Goal: Task Accomplishment & Management: Manage account settings

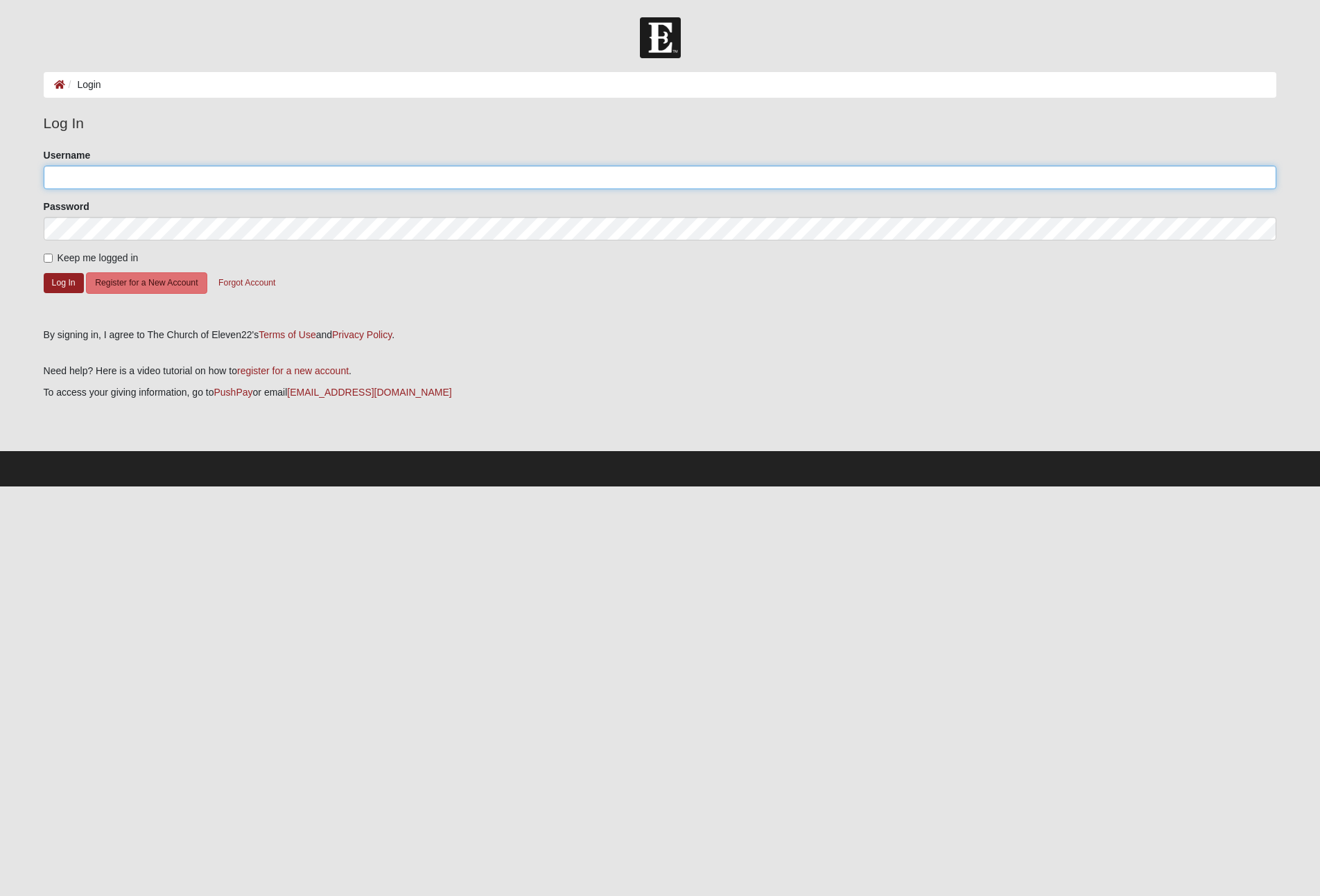
click at [201, 179] on input "Username" at bounding box center [660, 177] width 1233 height 24
type input "Efbeyer"
click at [59, 287] on button "Log In" at bounding box center [63, 283] width 40 height 20
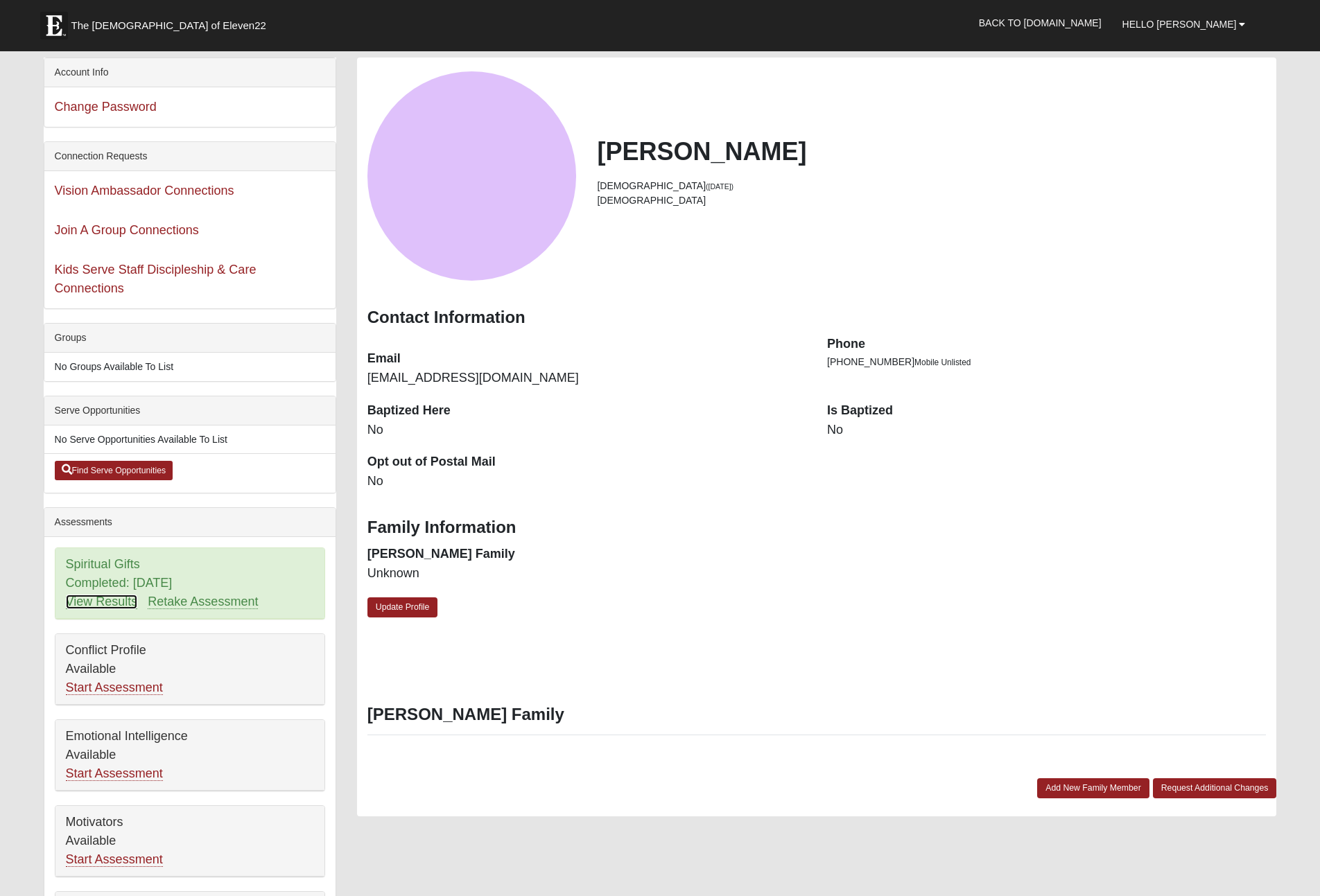
click at [101, 608] on link "View Results" at bounding box center [102, 601] width 72 height 14
click at [1225, 25] on span "Hello Eddie" at bounding box center [1179, 24] width 114 height 11
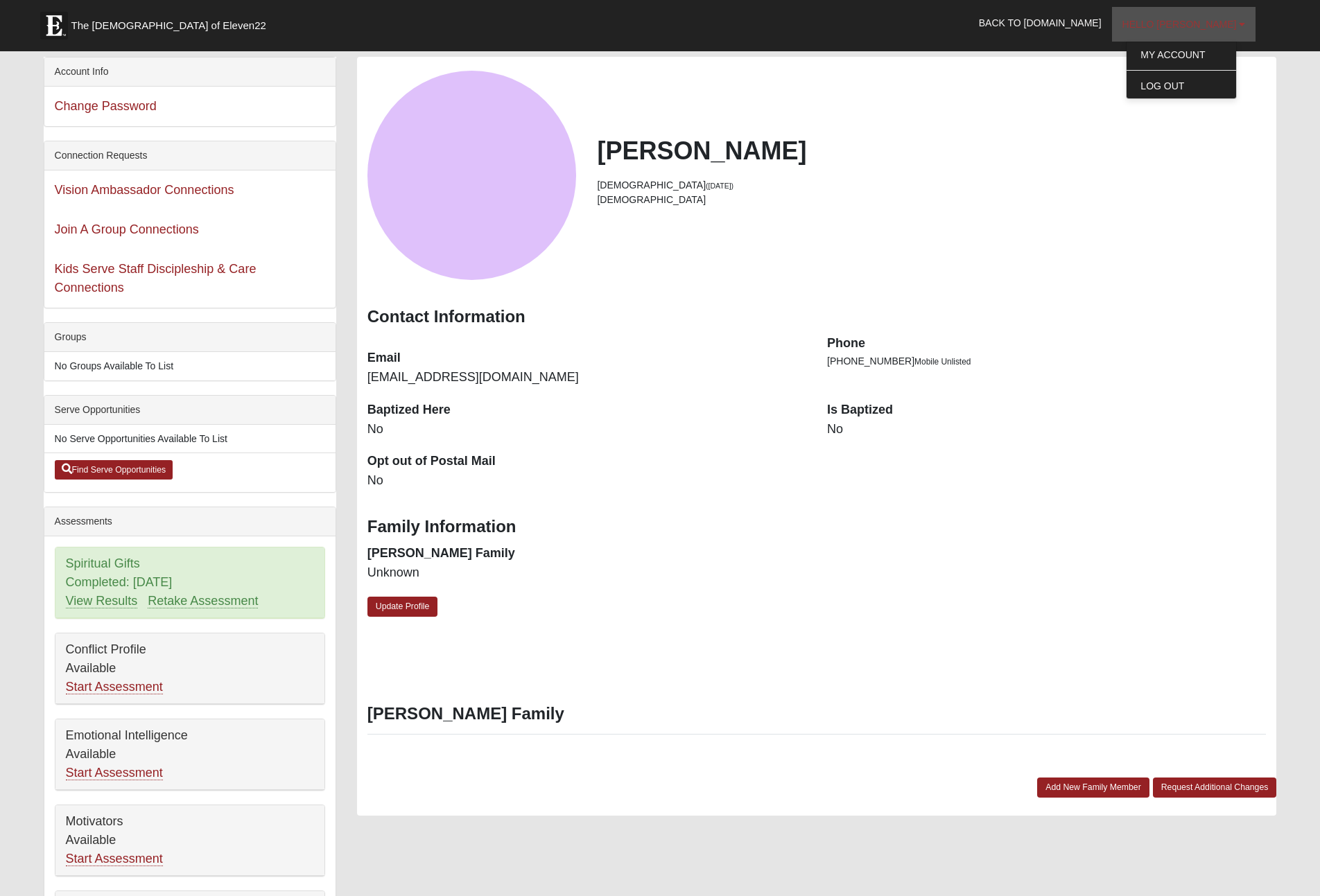
scroll to position [0, 0]
click at [1216, 52] on link "My Account" at bounding box center [1182, 55] width 109 height 18
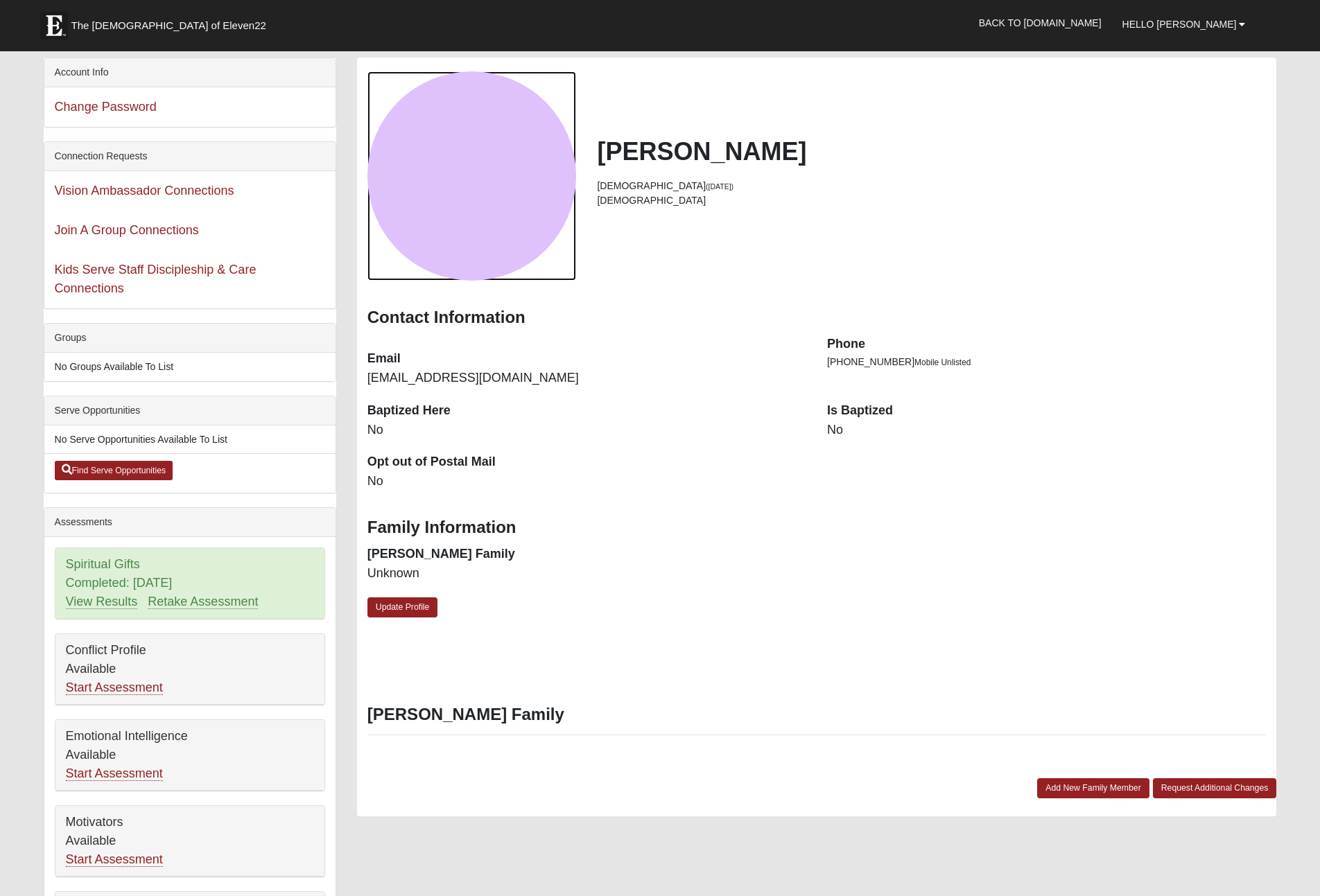
click at [511, 185] on div "View Fullsize Photo" at bounding box center [471, 176] width 209 height 209
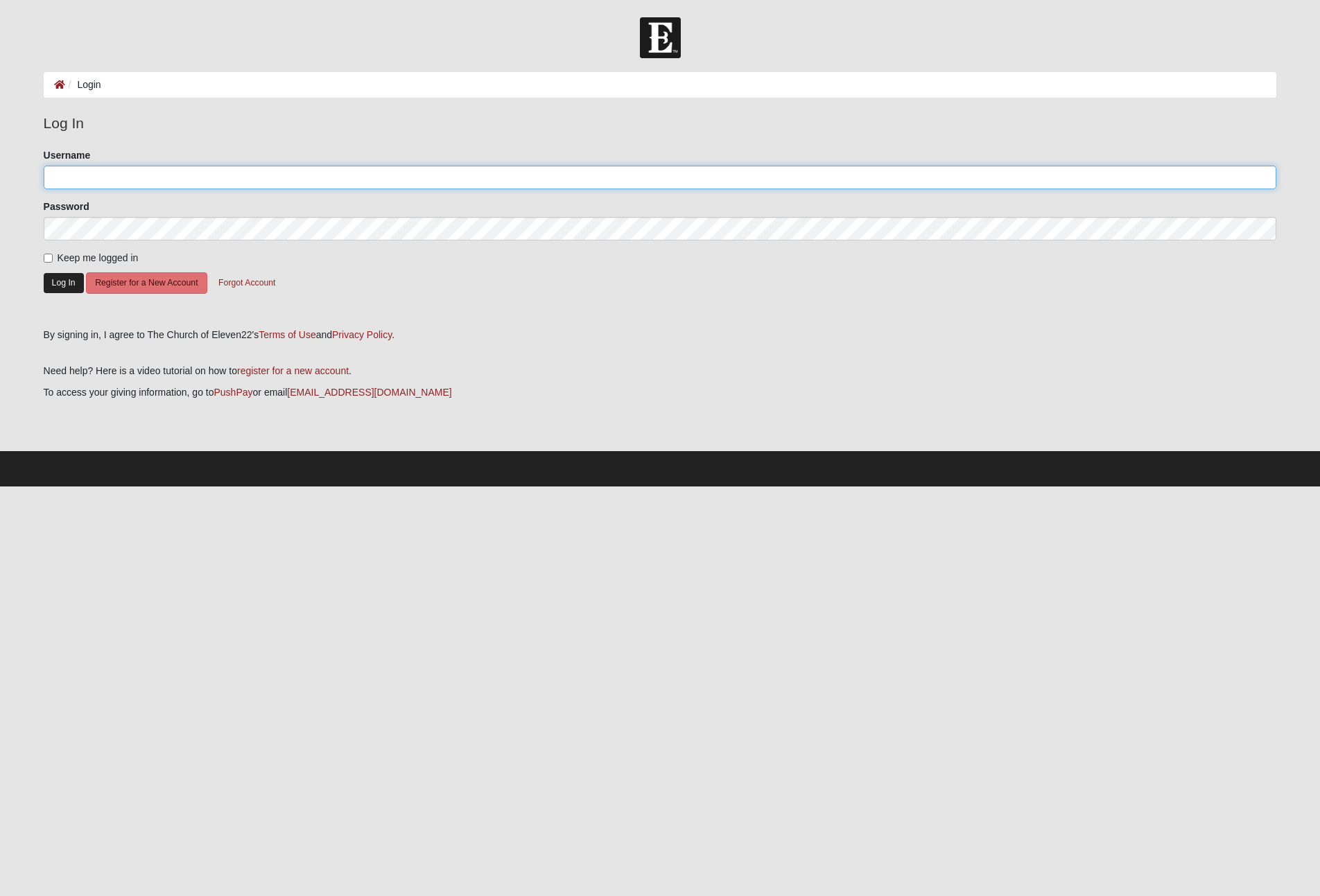
type input "Efbeyer"
click at [52, 287] on button "Log In" at bounding box center [63, 283] width 40 height 20
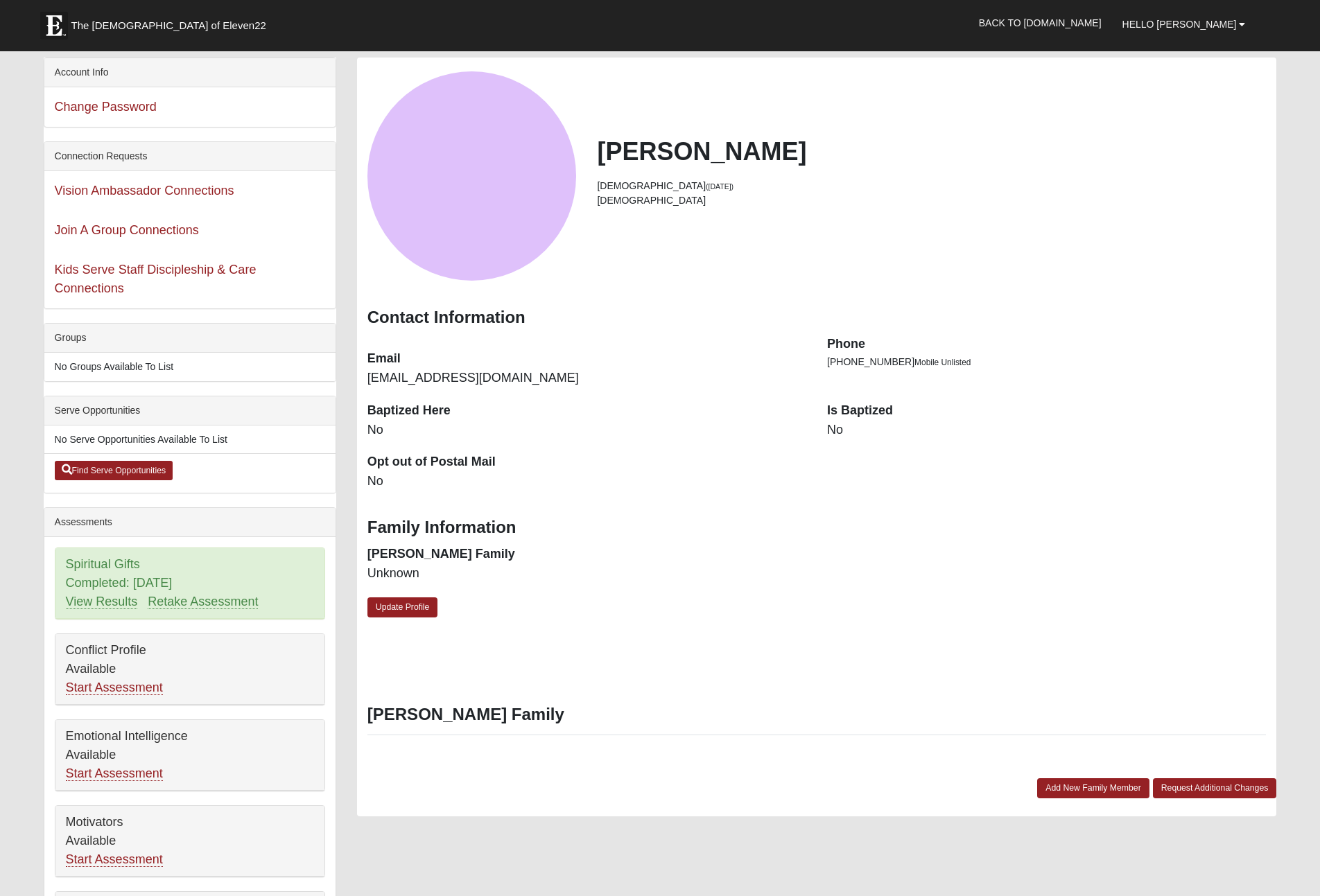
click at [664, 154] on h2 "[PERSON_NAME]" at bounding box center [931, 151] width 669 height 30
click at [423, 612] on link "Update Profile" at bounding box center [402, 607] width 71 height 20
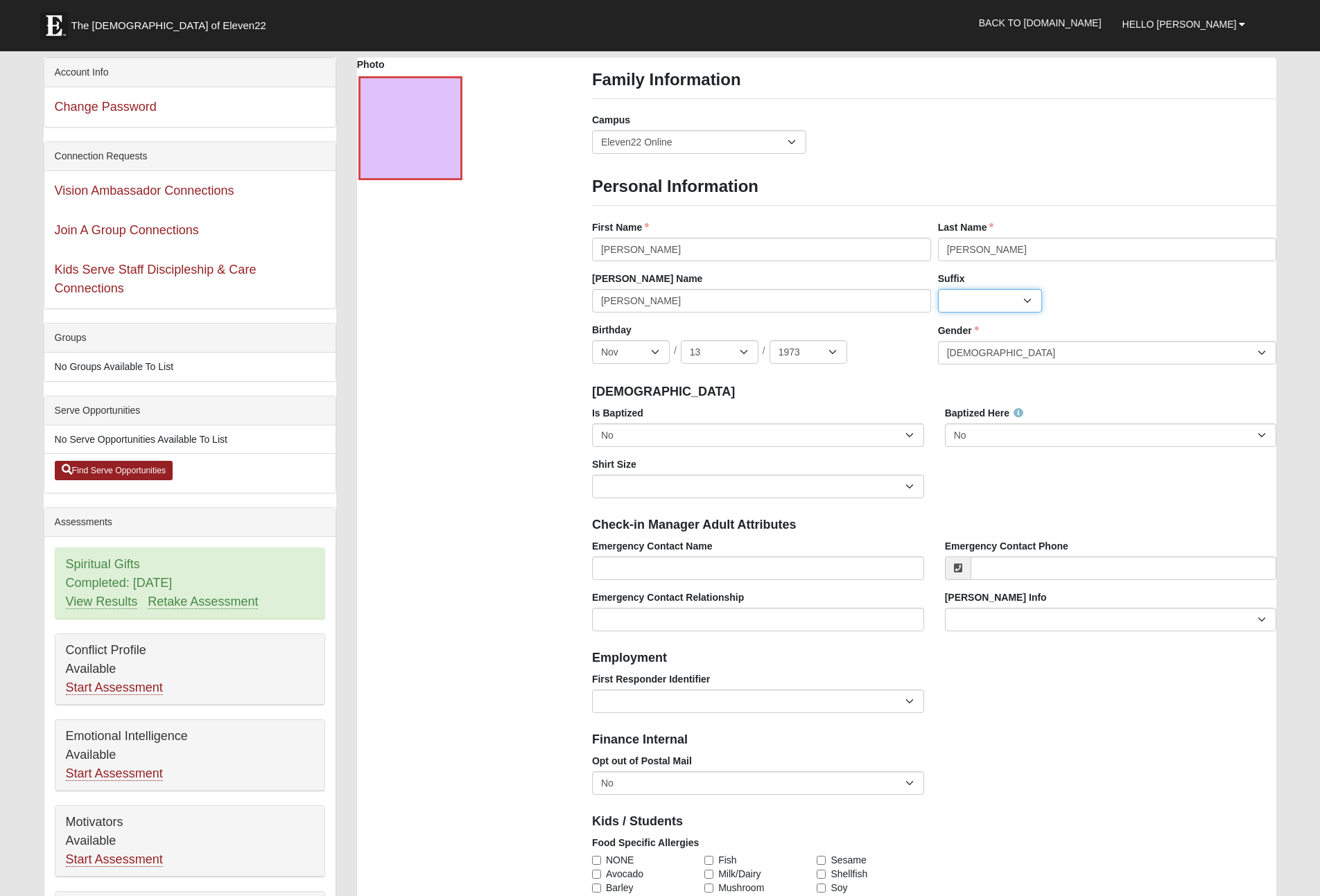
click at [1034, 299] on select "Jr. Sr. Ph.D. II III IV V VI MD" at bounding box center [990, 300] width 104 height 24
click at [909, 441] on select "No Yes" at bounding box center [758, 435] width 332 height 24
select select "True"
click at [592, 423] on select "No Yes" at bounding box center [758, 435] width 332 height 24
click at [900, 484] on select "Adult Small Adult Medium Adult Large Adult XL Adult XXL Adult 3XL Adult 4XL You…" at bounding box center [758, 486] width 332 height 24
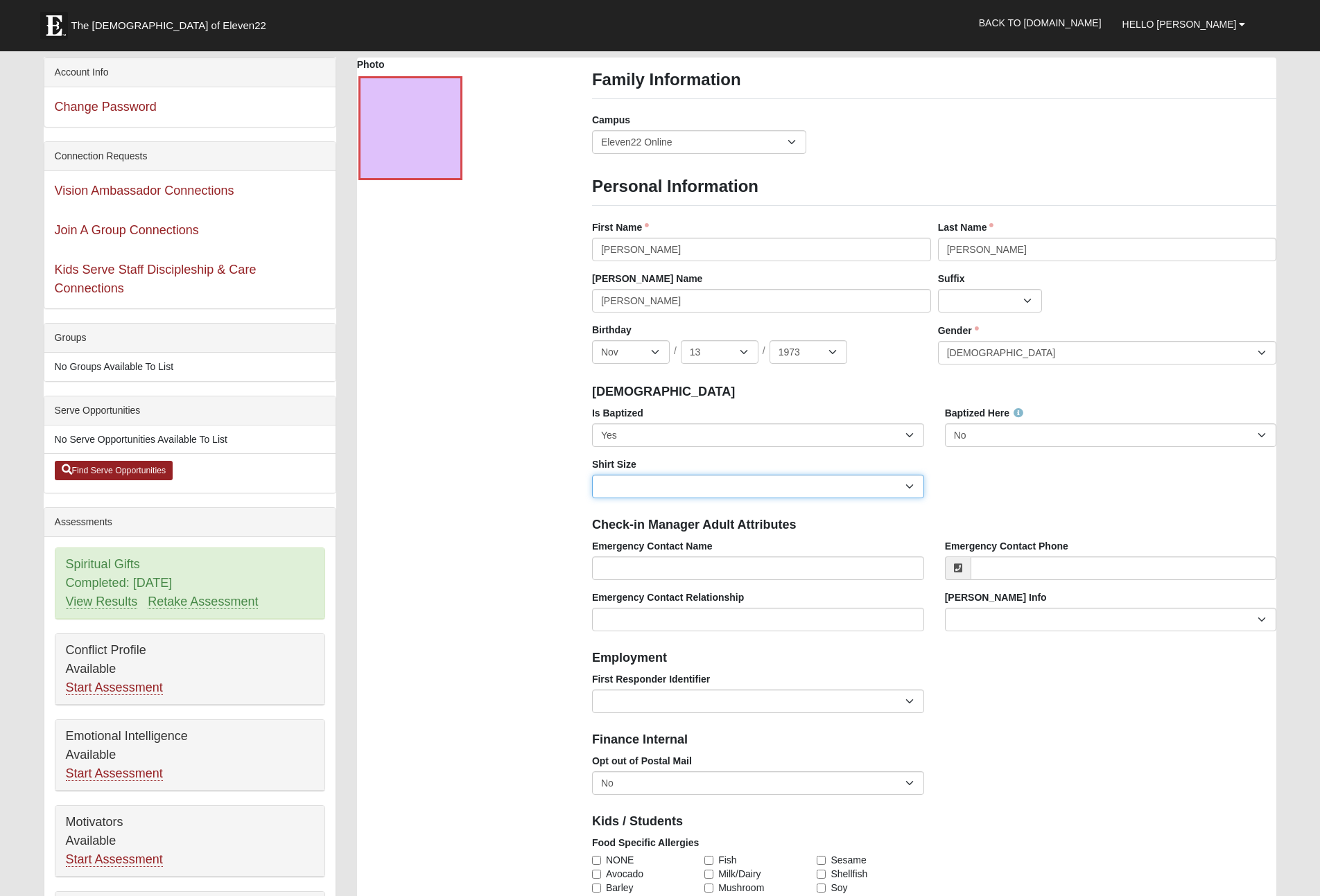
select select "Adult Medium"
click at [592, 475] on select "Adult Small Adult Medium Adult Large Adult XL Adult XXL Adult 3XL Adult 4XL You…" at bounding box center [758, 486] width 332 height 24
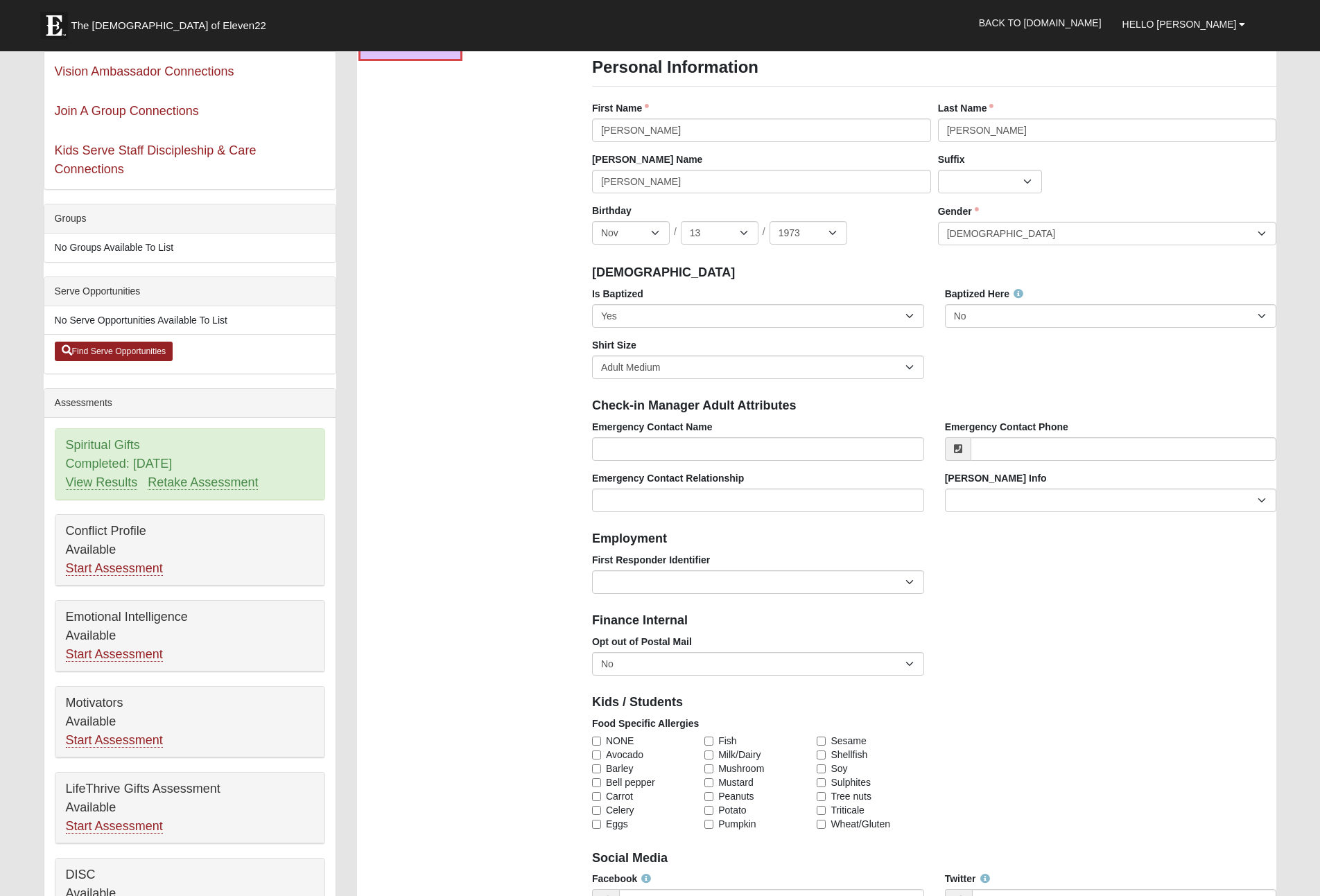
scroll to position [121, 0]
click at [908, 578] on select "EMT | Paramedic | Medical Firefighter | Fire Department Police Officer | Sherif…" at bounding box center [758, 581] width 332 height 24
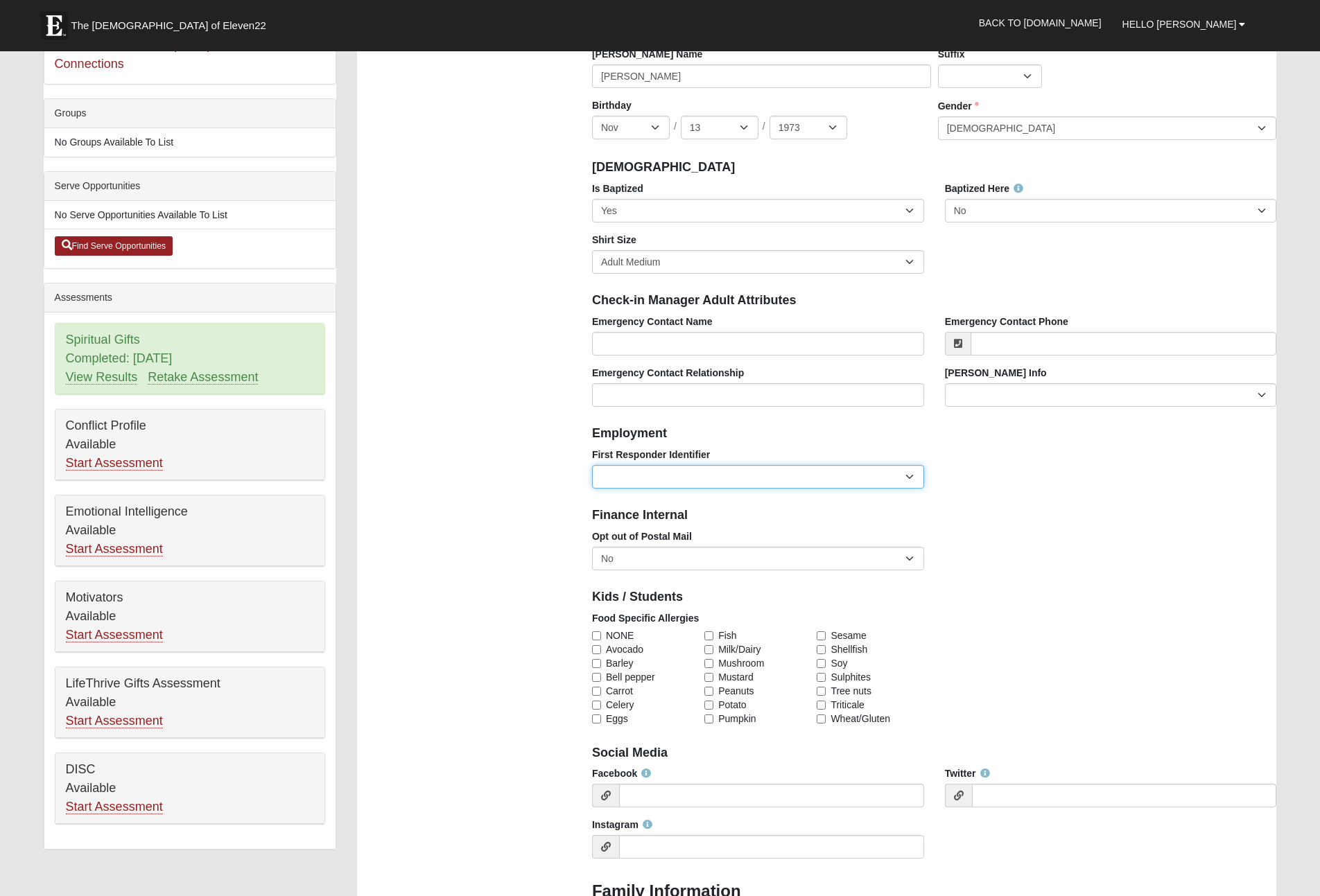
scroll to position [225, 0]
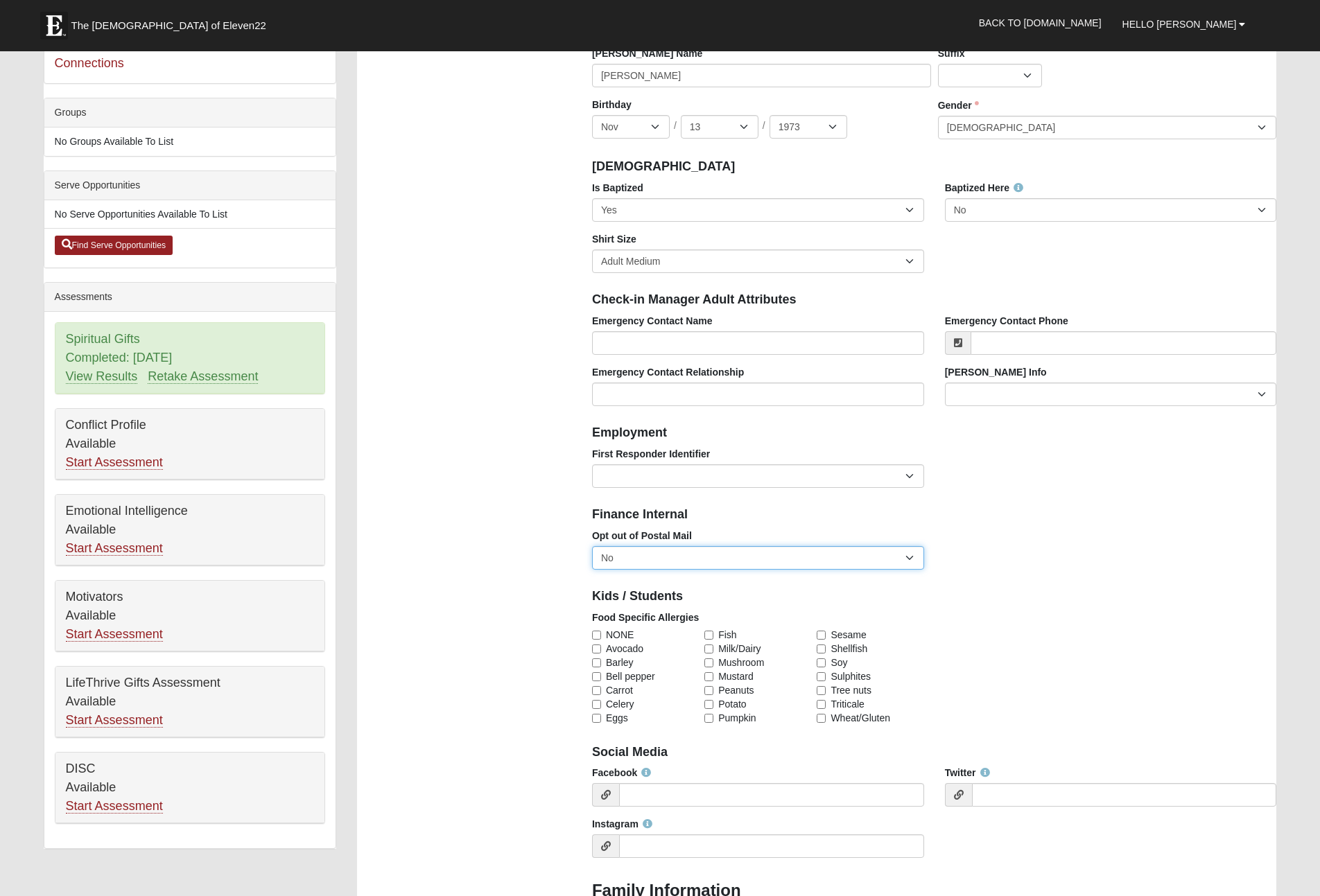
click at [912, 558] on select "No Yes" at bounding box center [758, 558] width 332 height 24
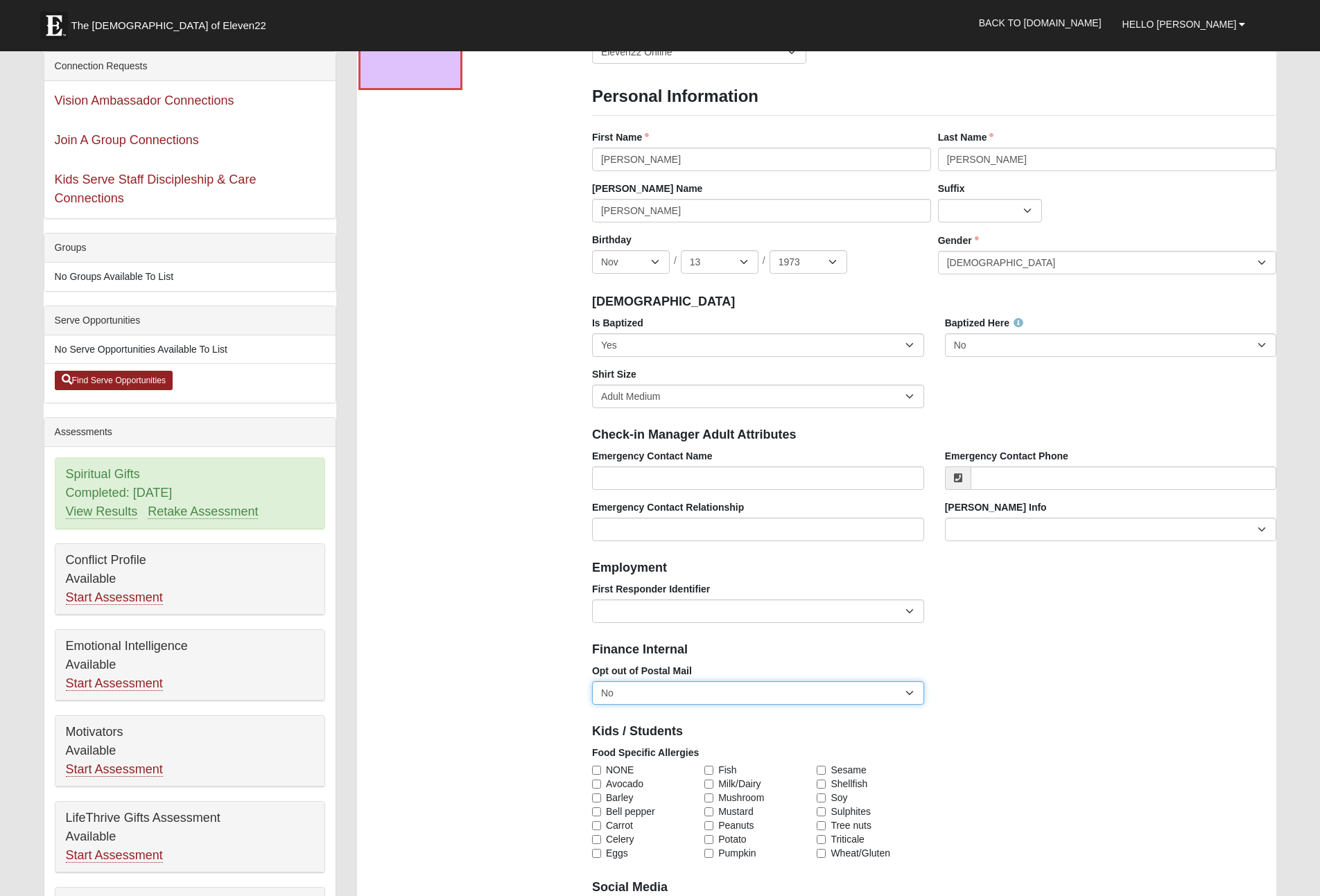
scroll to position [0, 0]
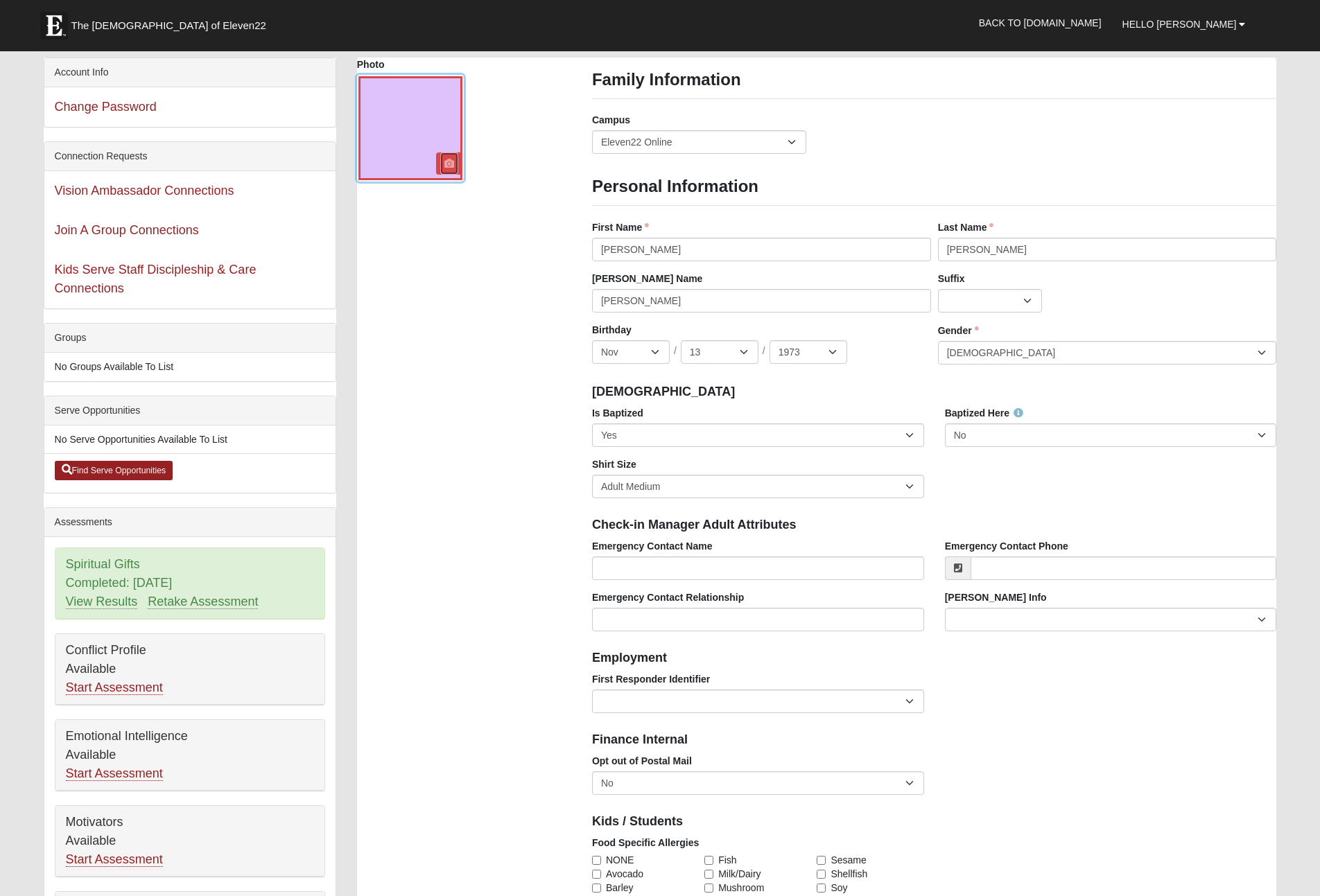
click at [453, 165] on icon at bounding box center [449, 163] width 10 height 10
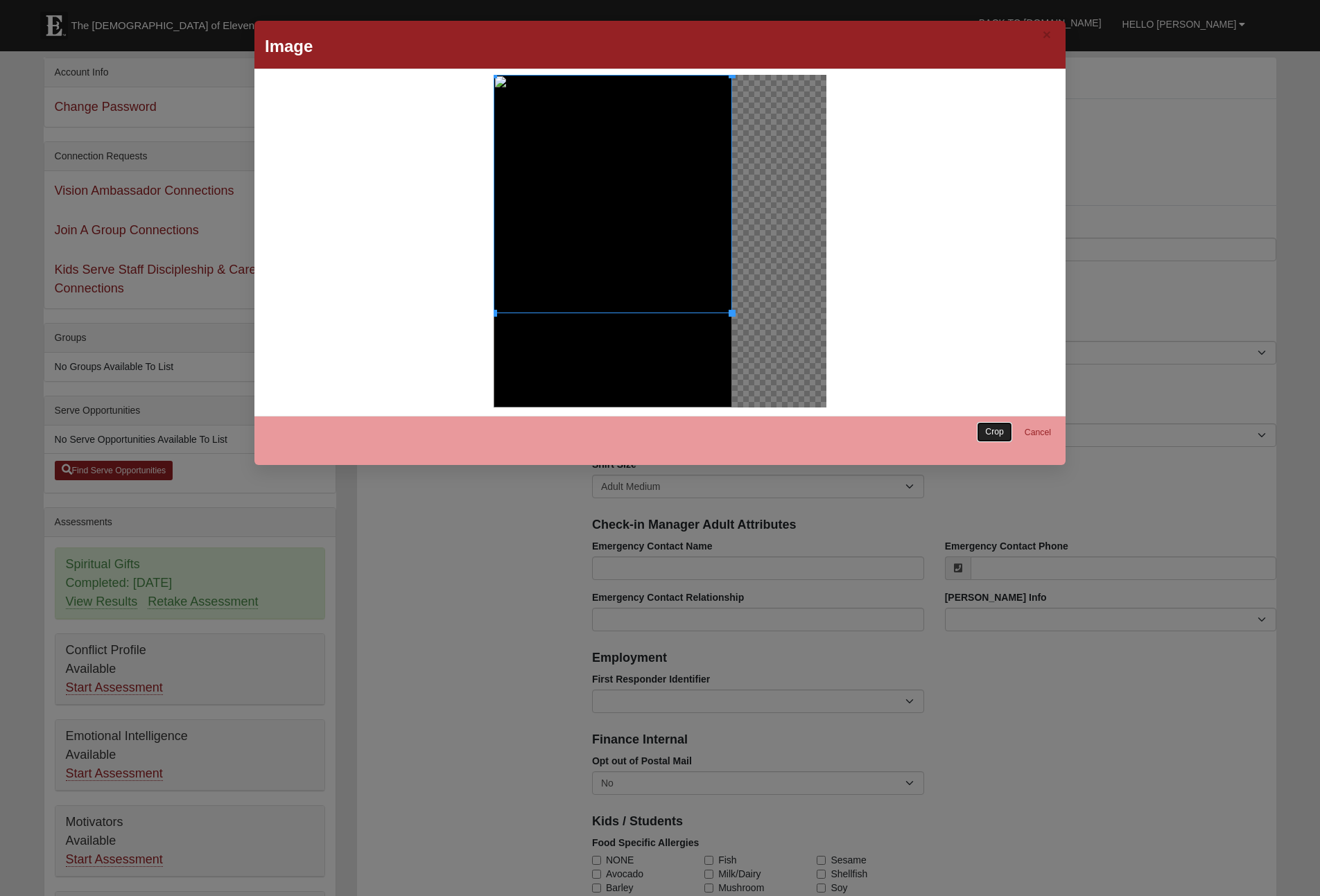
click at [1003, 437] on link "Crop" at bounding box center [995, 432] width 36 height 20
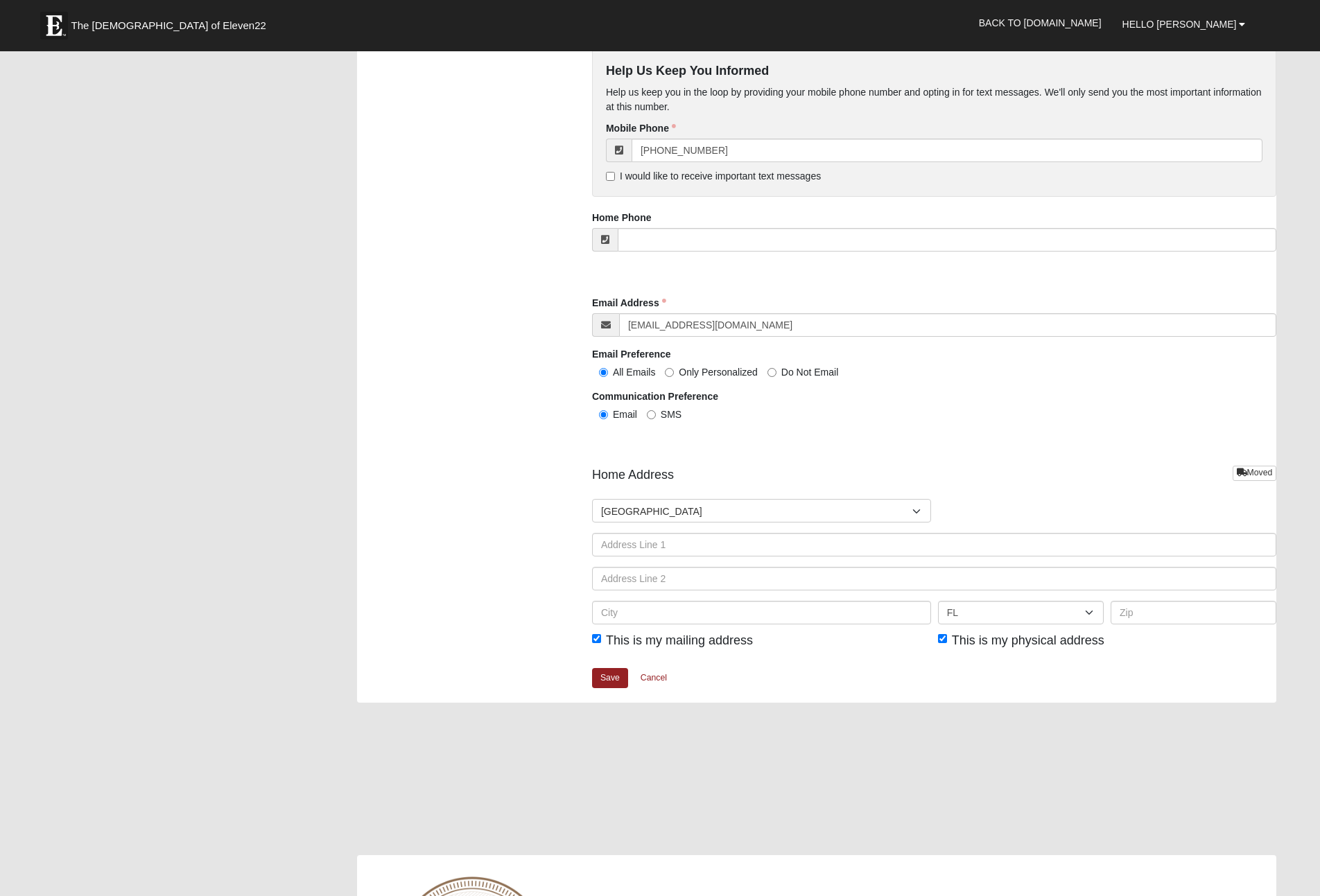
scroll to position [1072, 0]
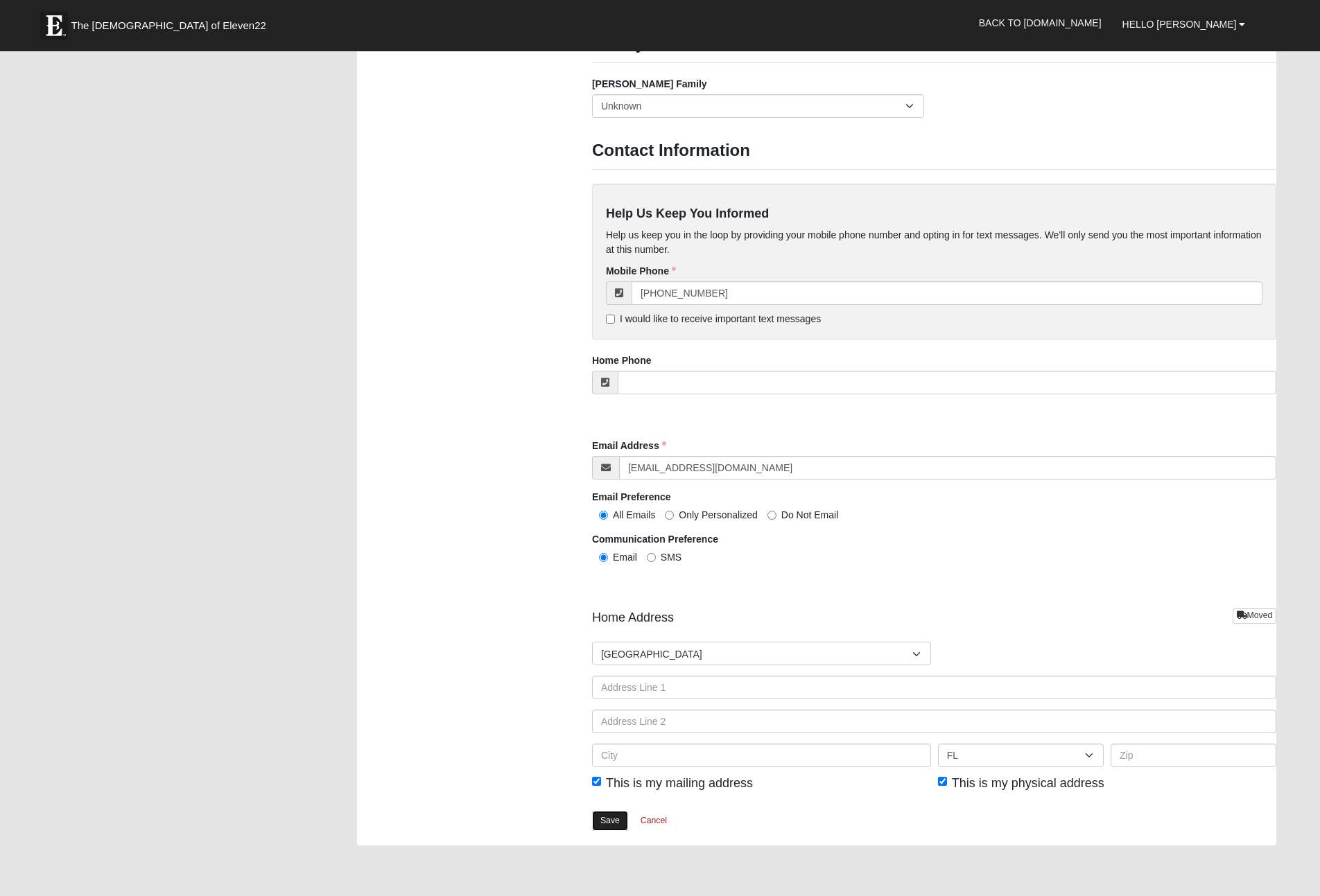
click at [613, 822] on link "Save" at bounding box center [610, 821] width 36 height 20
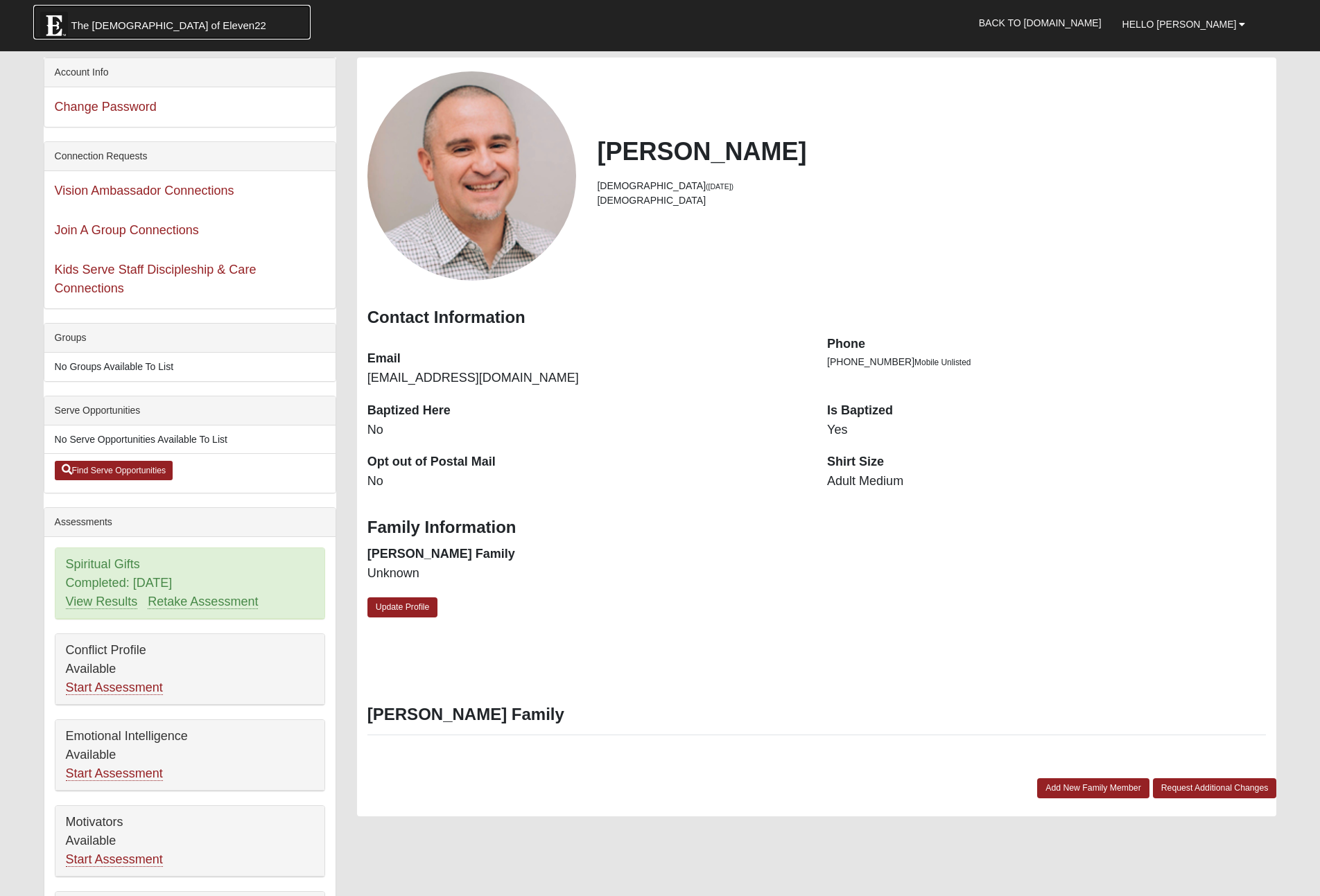
click at [138, 20] on span "The Church of Eleven22" at bounding box center [169, 26] width 195 height 14
